Goal: Check status: Check status

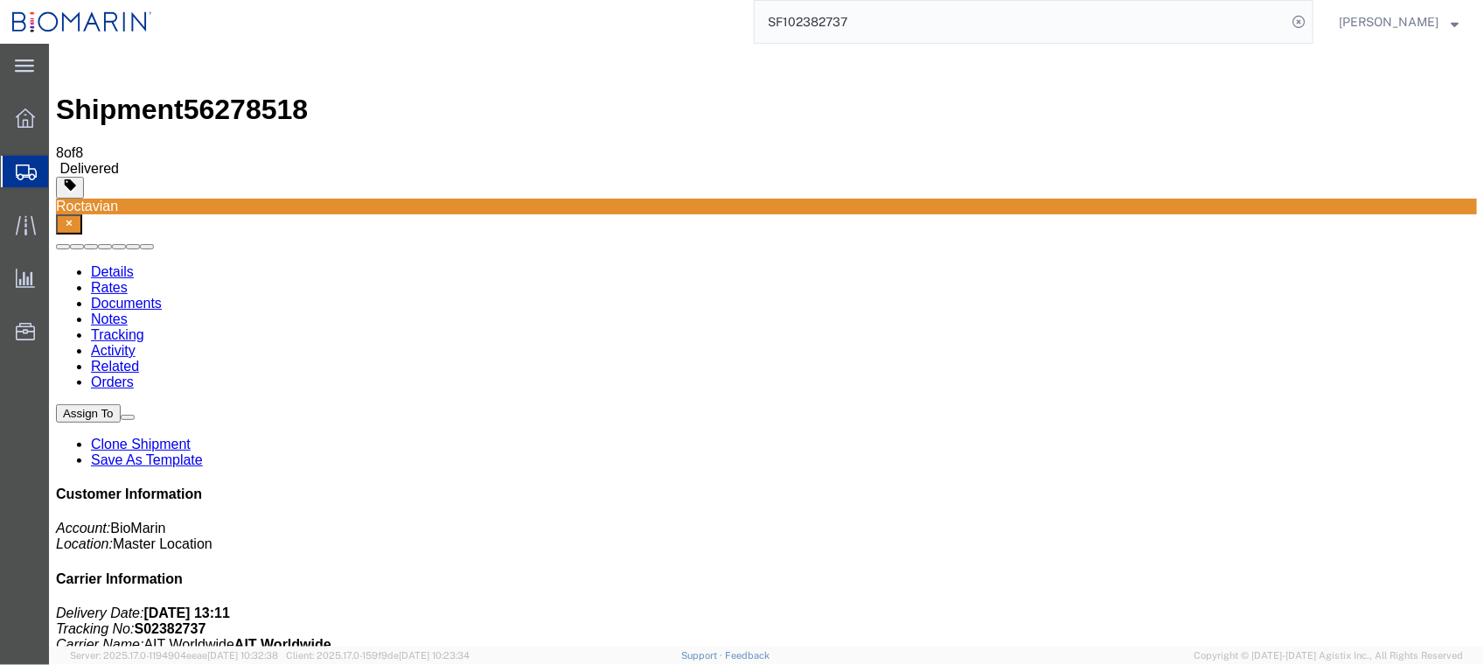
click at [899, 22] on input "SF102382737" at bounding box center [1021, 22] width 532 height 42
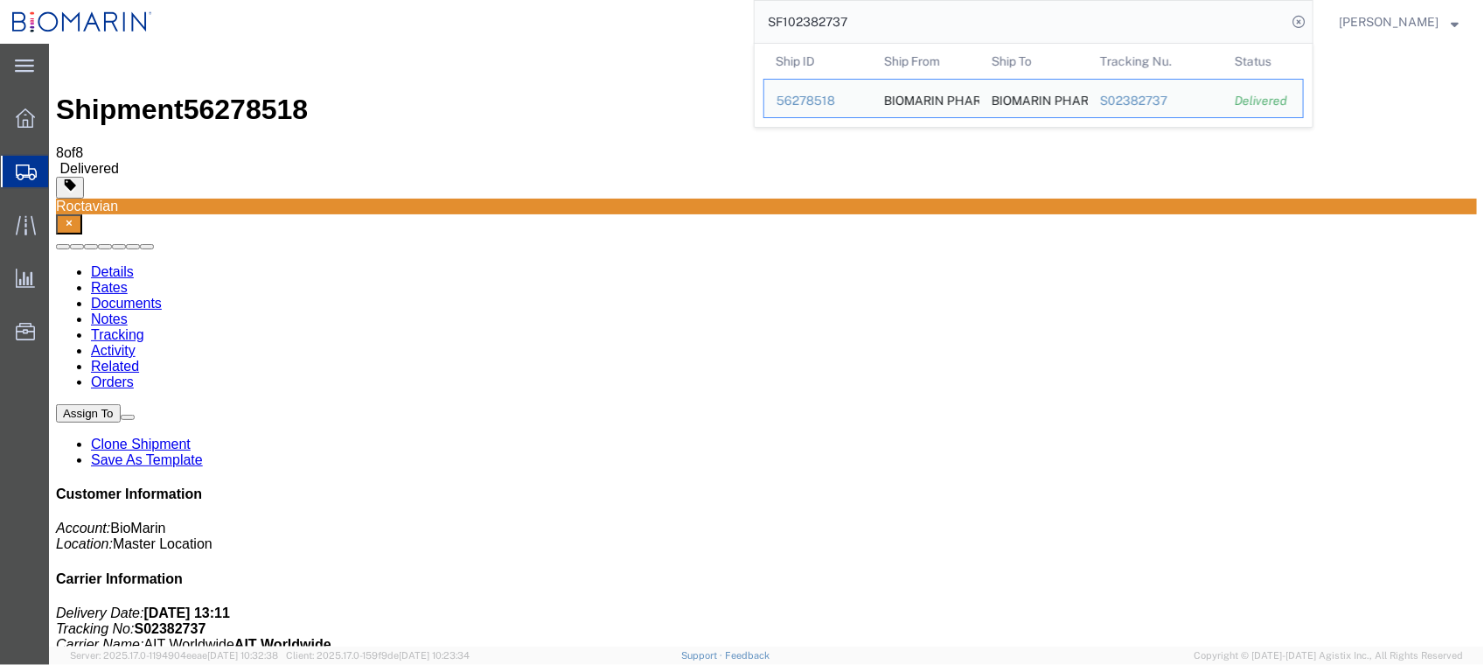
drag, startPoint x: 901, startPoint y: 20, endPoint x: 548, endPoint y: 15, distance: 353.4
click at [548, 15] on div "SF102382737 Ship ID Ship From Ship To Tracking Nu. Status Ship ID 56278518 Ship…" at bounding box center [738, 22] width 1149 height 44
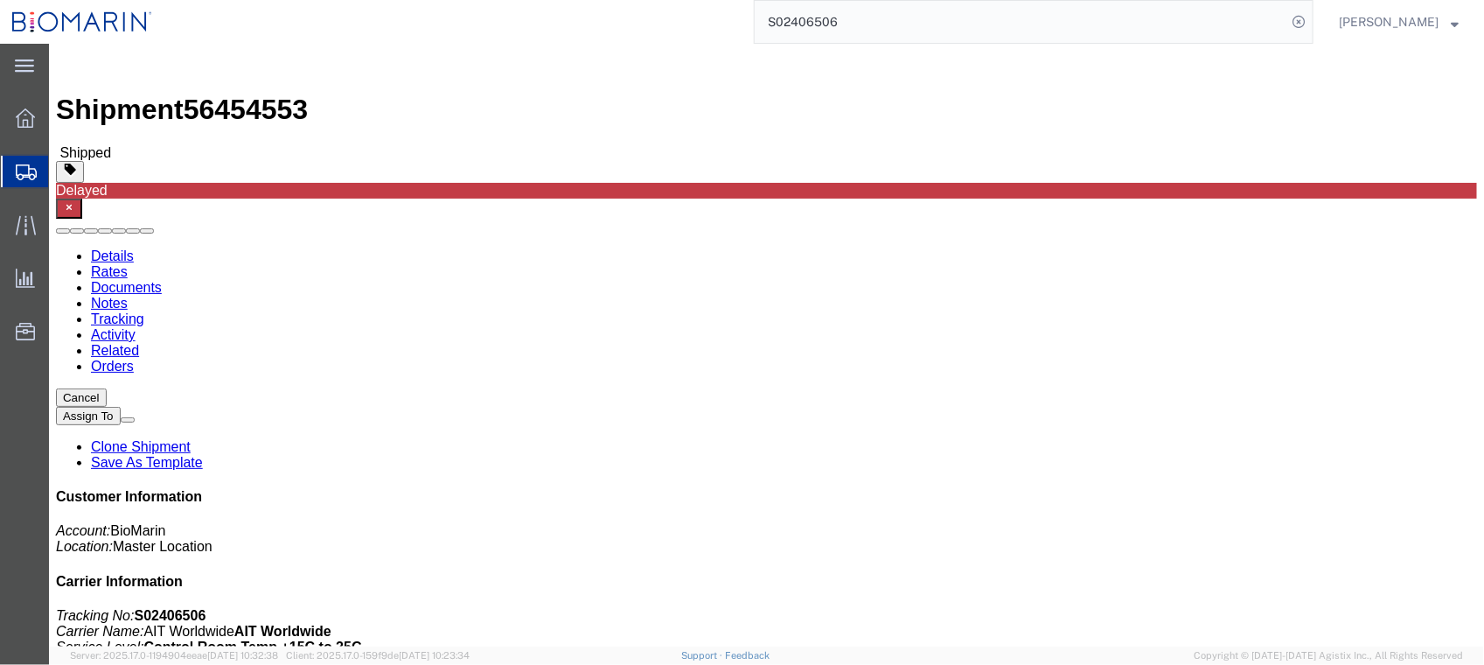
click link "Documents"
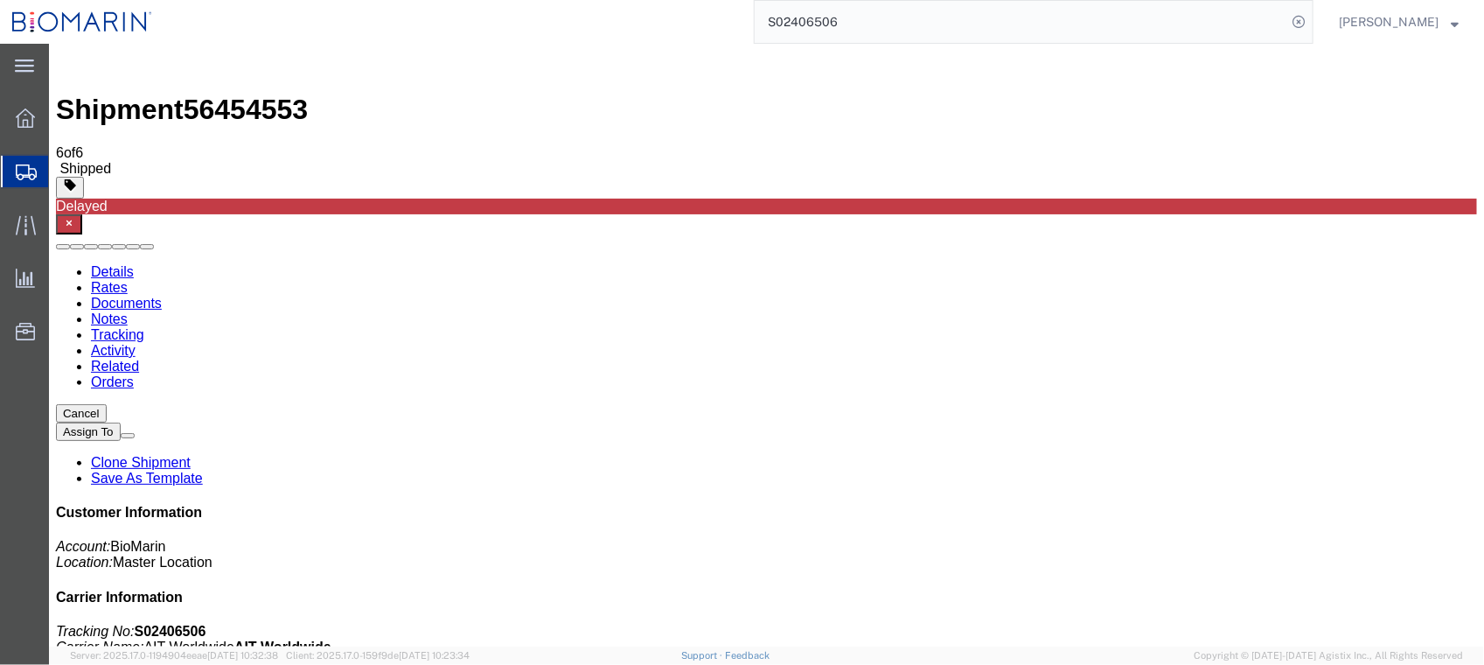
click at [143, 326] on link "Tracking" at bounding box center [116, 333] width 53 height 15
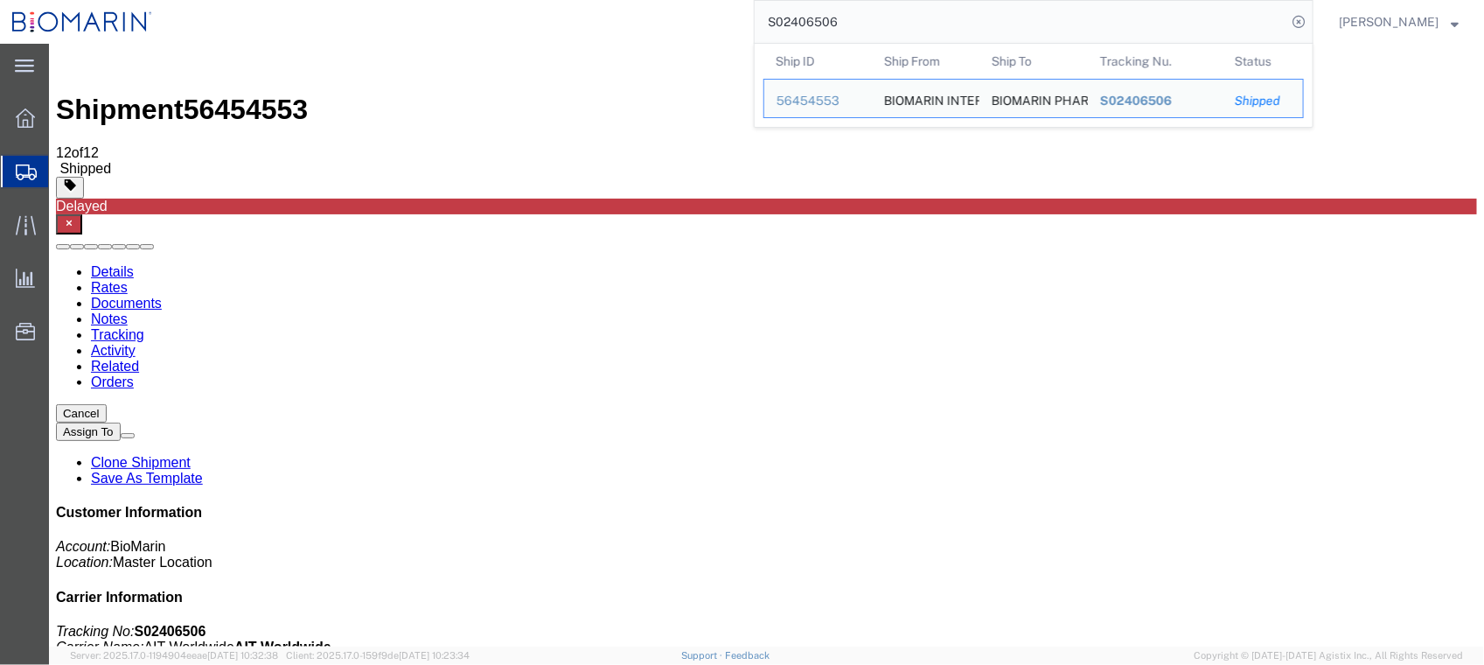
drag, startPoint x: 927, startPoint y: 22, endPoint x: 682, endPoint y: 22, distance: 244.9
click at [682, 22] on div "S02406506 Ship ID Ship From Ship To Tracking Nu. Status Ship ID 56454553 Ship F…" at bounding box center [738, 22] width 1149 height 44
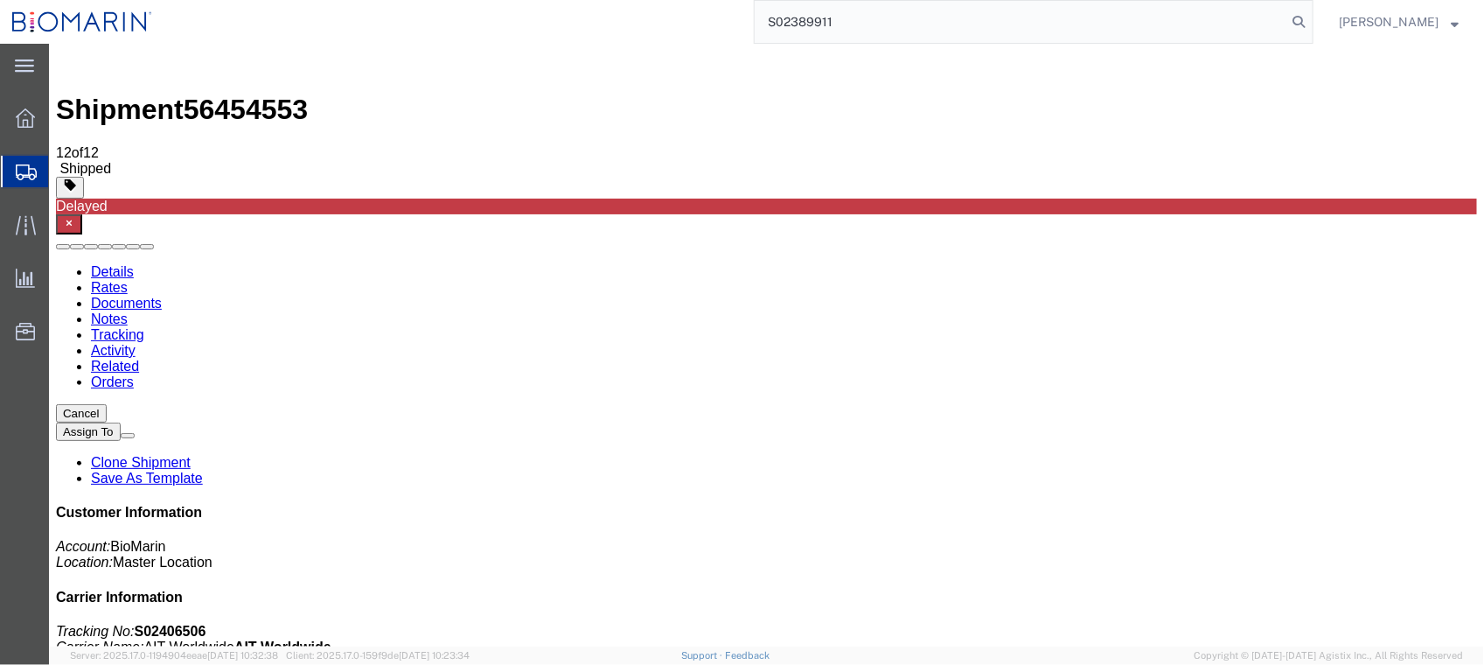
type input "S02389911"
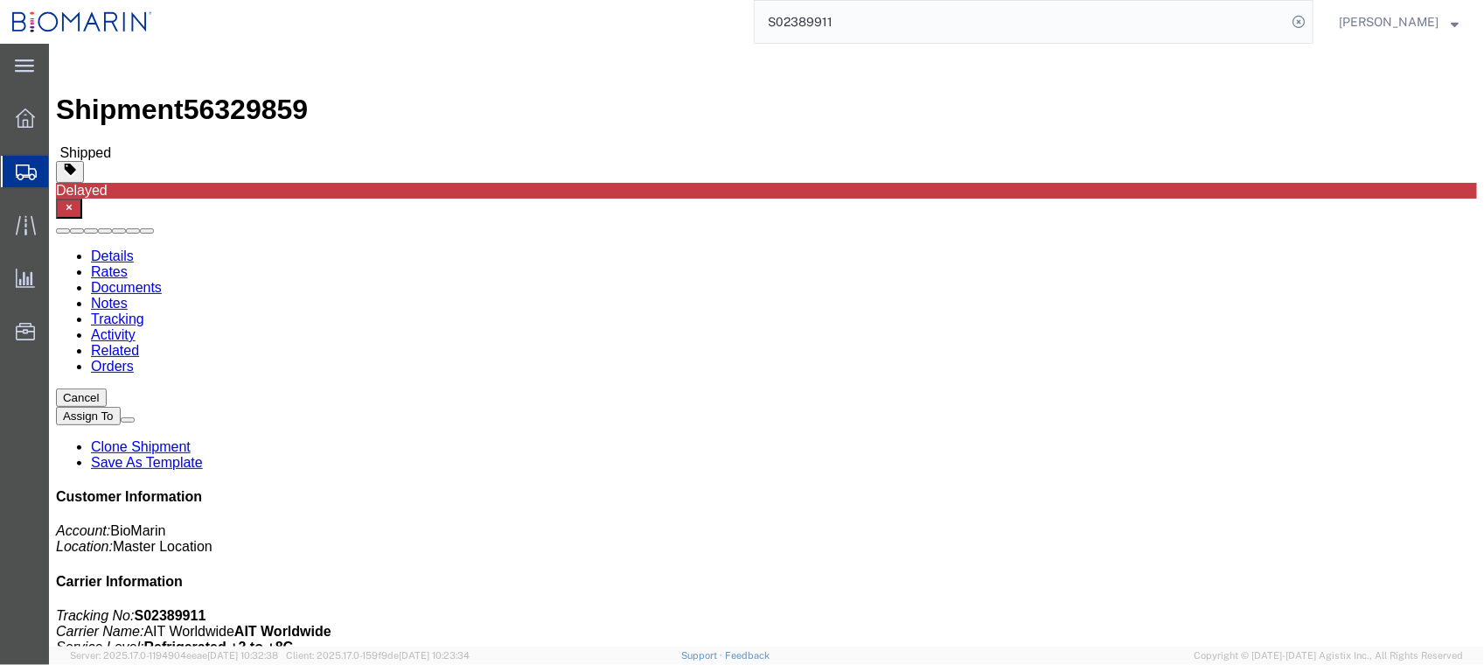
click link "Documents"
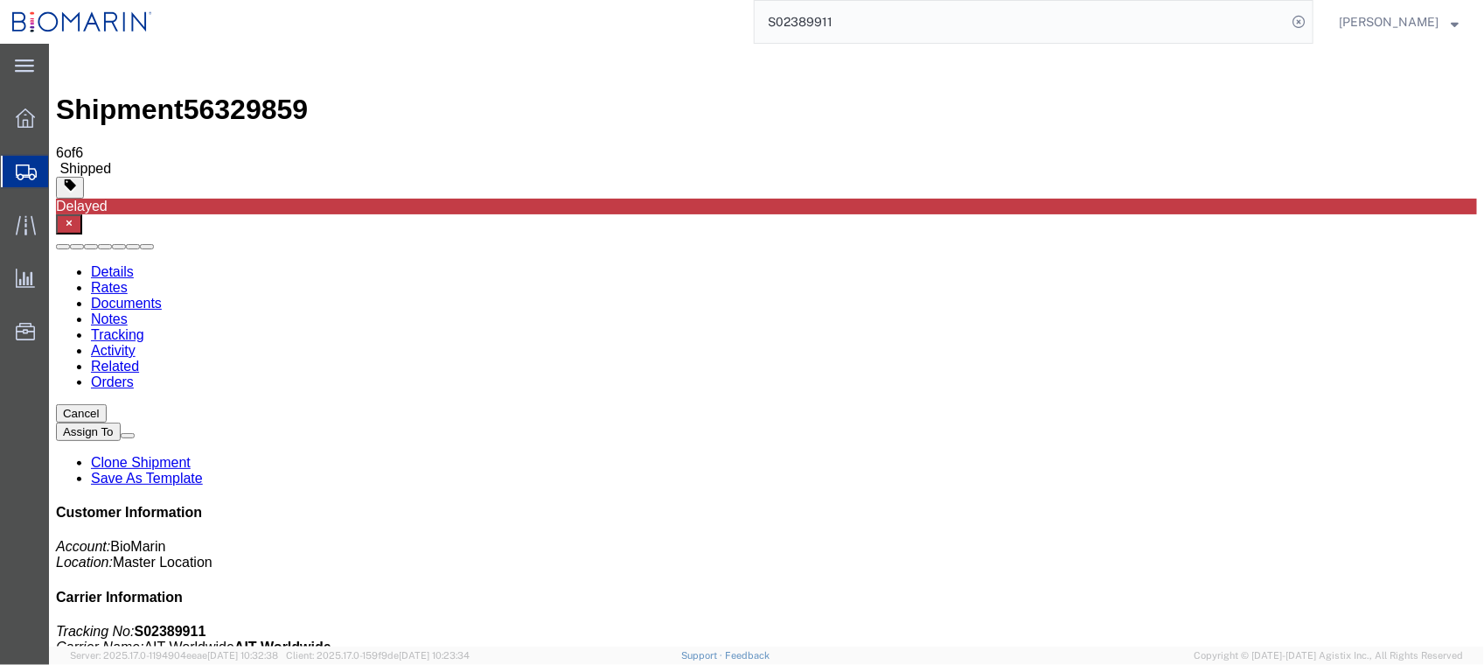
click at [143, 326] on link "Tracking" at bounding box center [116, 333] width 53 height 15
